Goal: Task Accomplishment & Management: Manage account settings

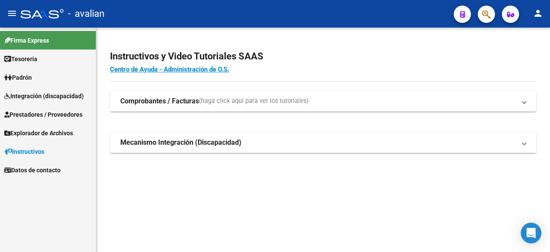
click at [47, 98] on span "Integración (discapacidad)" at bounding box center [44, 95] width 80 height 9
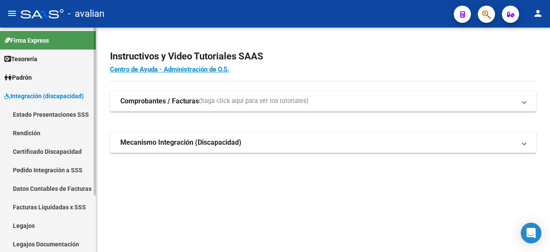
click at [16, 223] on link "Legajos" at bounding box center [48, 225] width 96 height 18
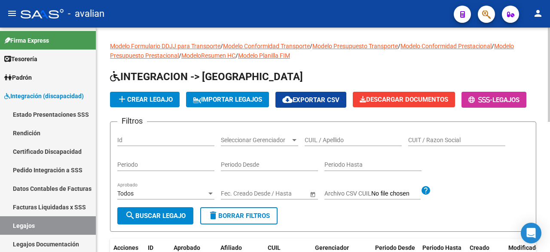
click at [339, 146] on div "CUIL / Apellido" at bounding box center [353, 137] width 97 height 17
drag, startPoint x: 344, startPoint y: 157, endPoint x: 335, endPoint y: 164, distance: 11.4
click at [335, 144] on input "CUIL / Apellido" at bounding box center [353, 139] width 97 height 7
paste input "20453449743"
type input "20453449743"
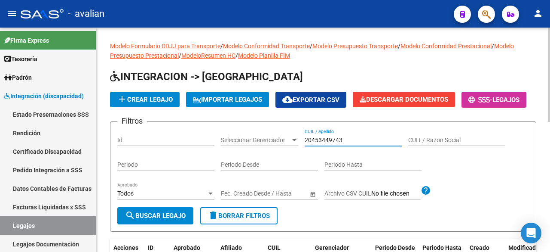
click at [158, 224] on button "search Buscar Legajo" at bounding box center [155, 215] width 76 height 17
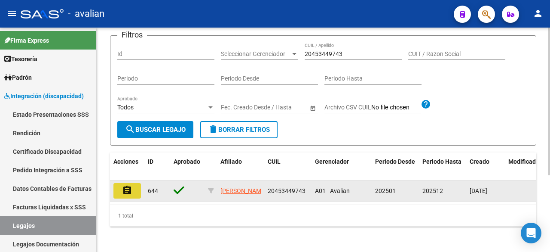
click at [129, 195] on mat-icon "assignment" at bounding box center [127, 190] width 10 height 10
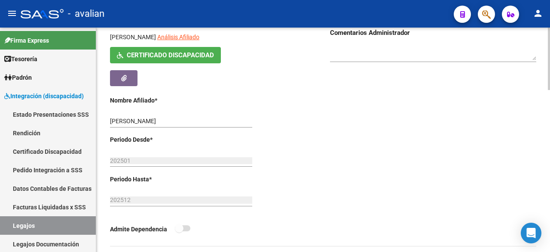
scroll to position [301, 0]
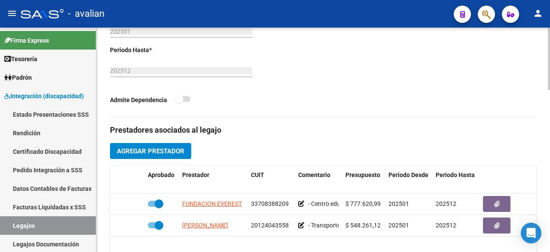
click at [187, 97] on span at bounding box center [182, 99] width 15 height 6
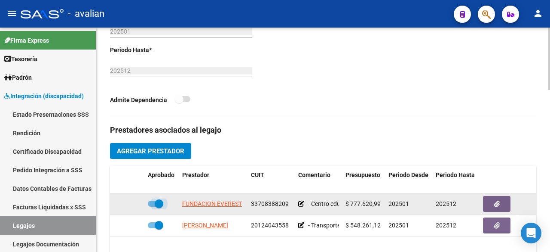
click at [149, 203] on span at bounding box center [155, 203] width 15 height 6
click at [152, 206] on input "checkbox" at bounding box center [152, 206] width 0 height 0
checkbox input "false"
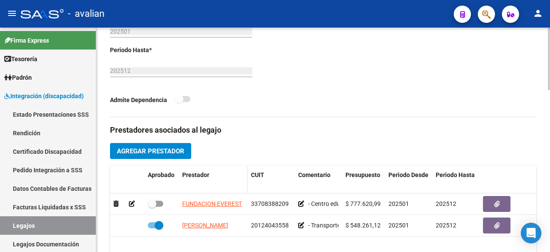
scroll to position [344, 0]
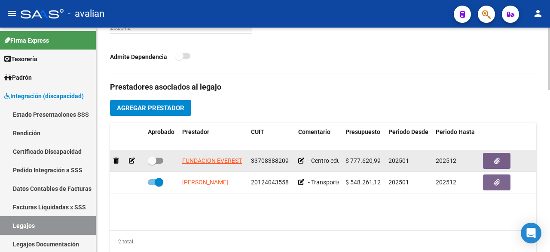
click at [132, 154] on datatable-body-cell at bounding box center [127, 160] width 34 height 21
click at [132, 157] on icon at bounding box center [132, 160] width 6 height 6
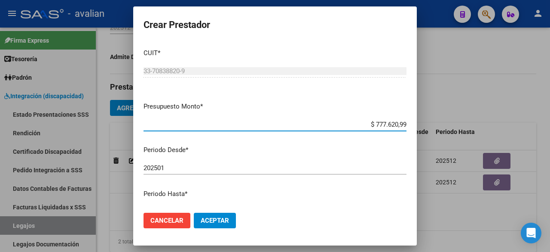
scroll to position [131, 0]
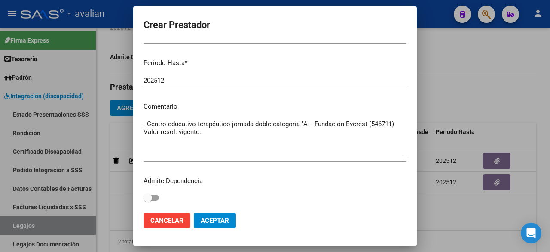
click at [154, 199] on span at bounding box center [151, 197] width 15 height 6
click at [148, 200] on input "checkbox" at bounding box center [148, 200] width 0 height 0
checkbox input "true"
click at [229, 218] on button "Aceptar" at bounding box center [215, 219] width 42 height 15
checkbox input "true"
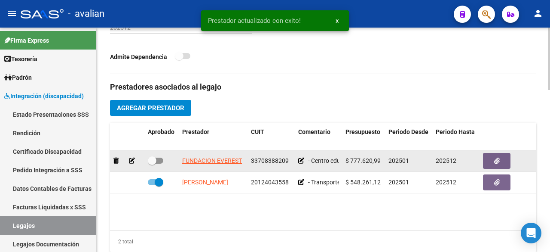
click at [159, 162] on label at bounding box center [155, 160] width 15 height 10
click at [152, 163] on input "checkbox" at bounding box center [152, 163] width 0 height 0
checkbox input "true"
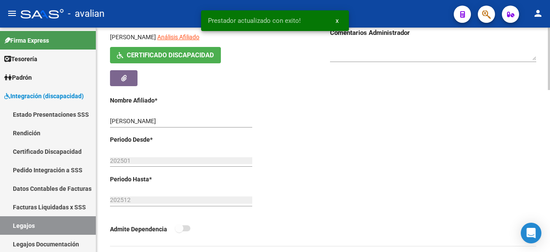
scroll to position [0, 0]
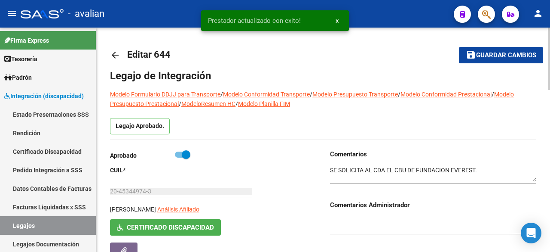
click at [528, 55] on span "Guardar cambios" at bounding box center [506, 56] width 60 height 8
